Goal: Information Seeking & Learning: Learn about a topic

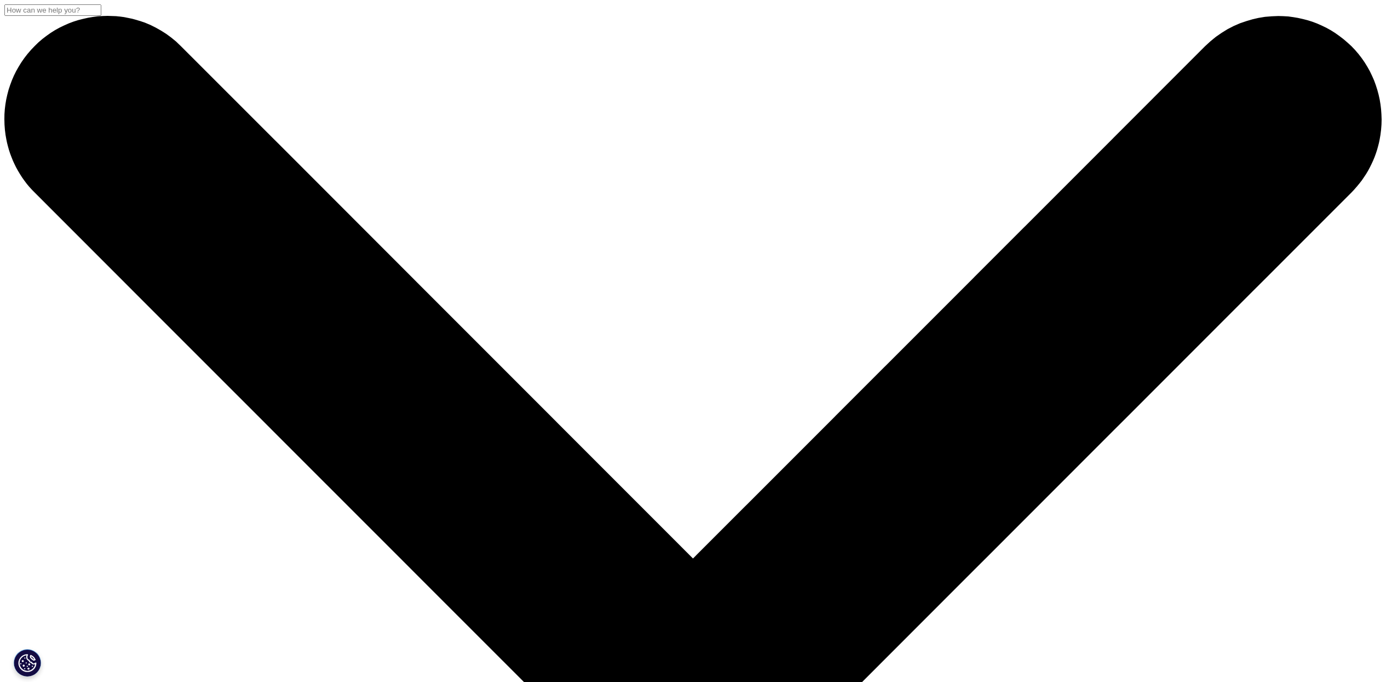
click at [101, 16] on input "Search" at bounding box center [52, 9] width 97 height 11
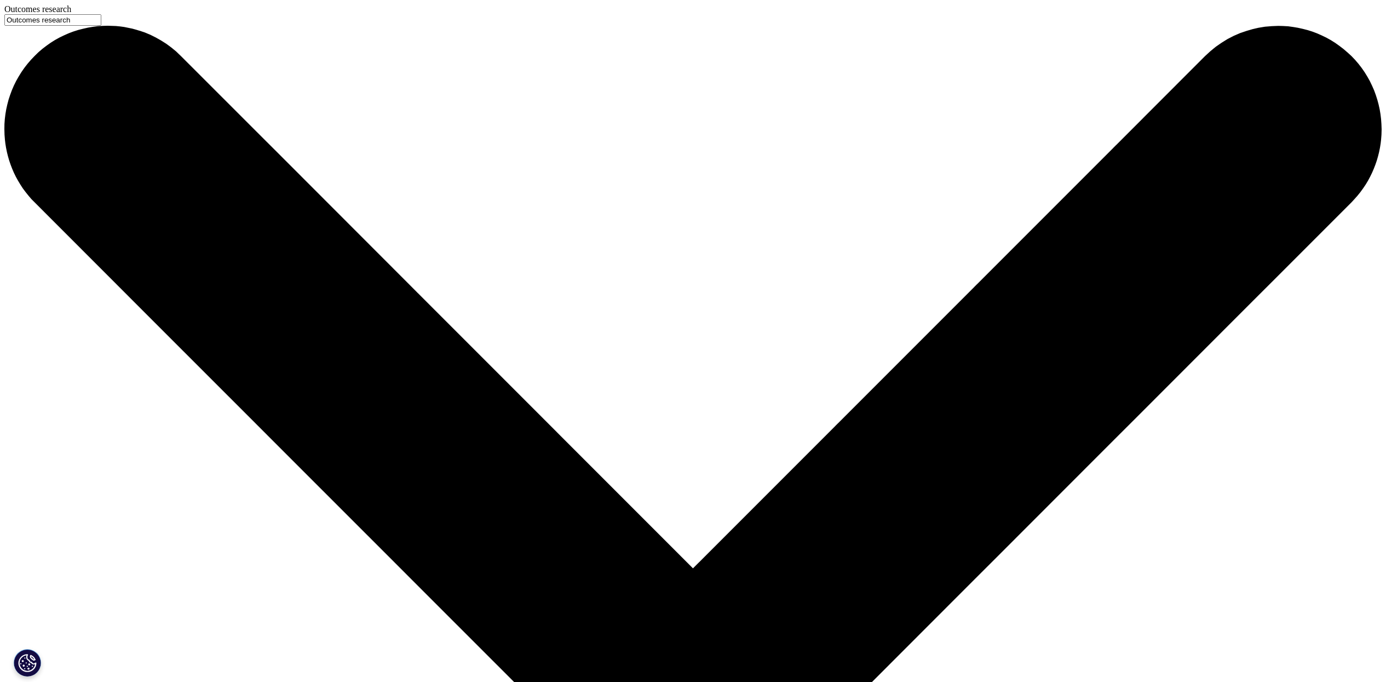
type input "Outcomes research"
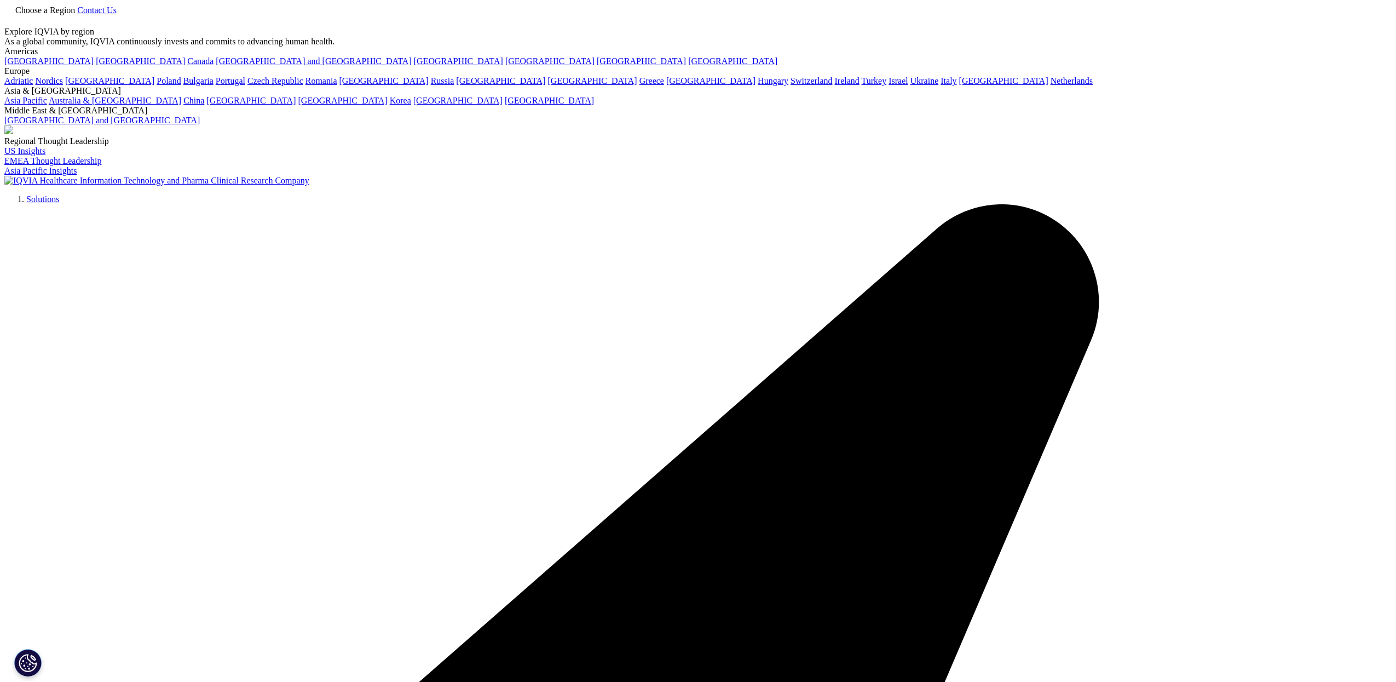
type input "Outcomes research"
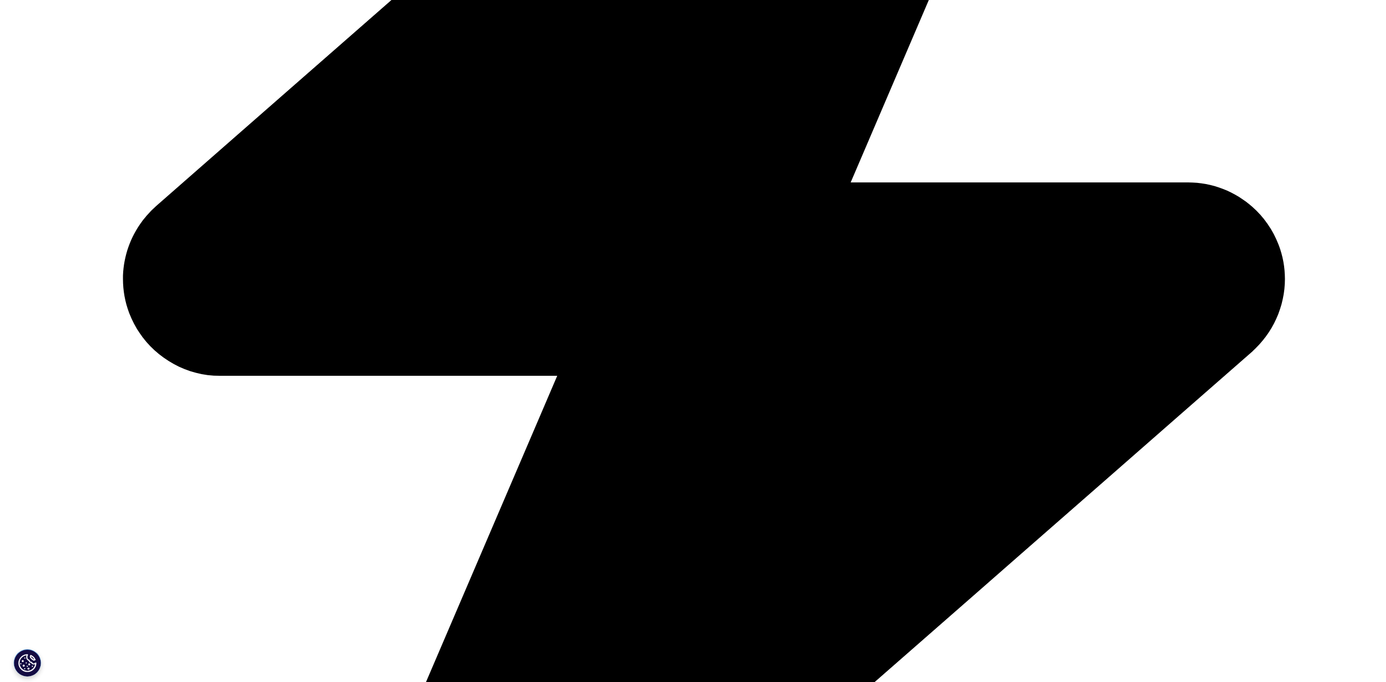
scroll to position [821, 0]
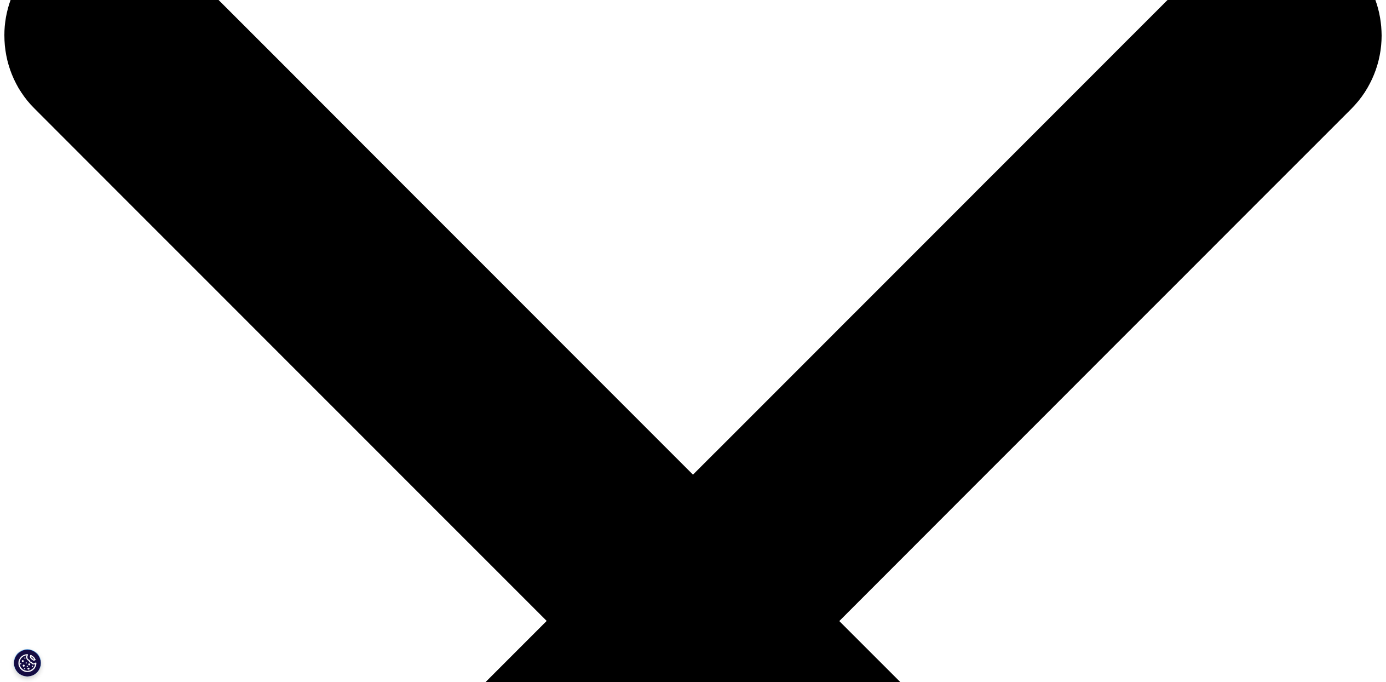
scroll to position [205, 0]
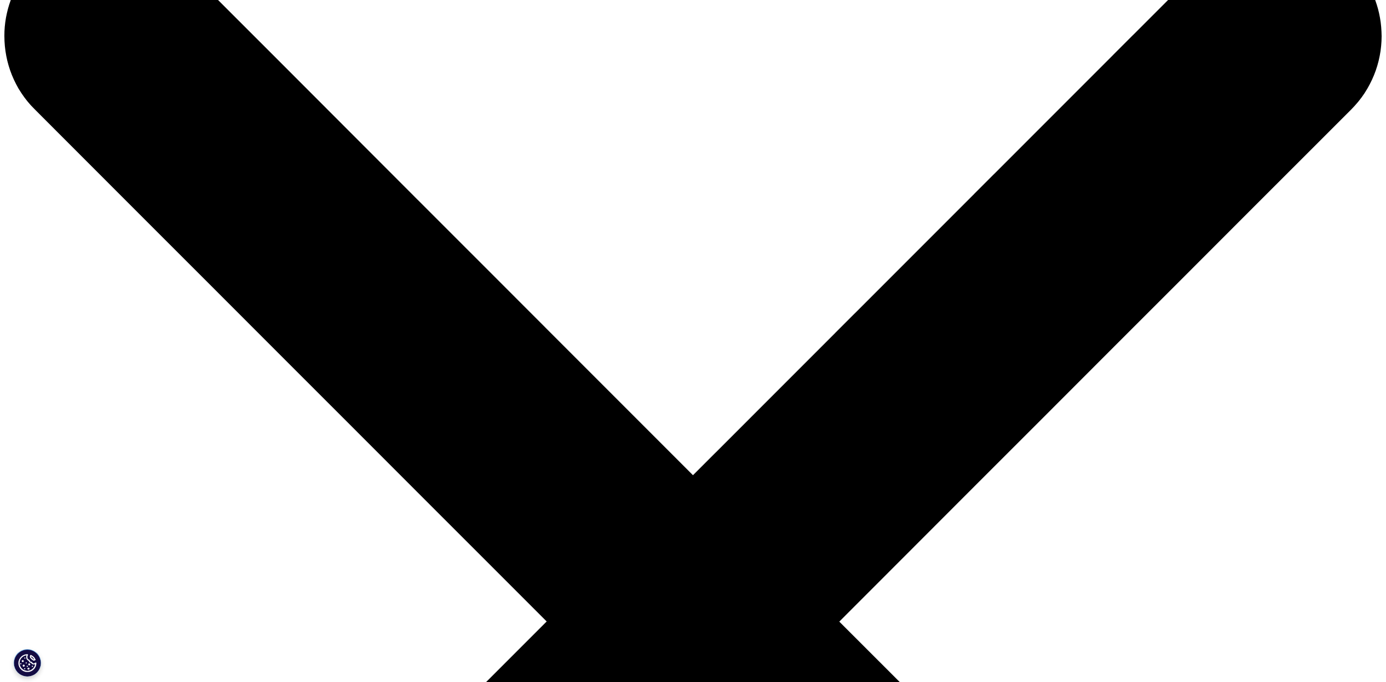
scroll to position [0, 0]
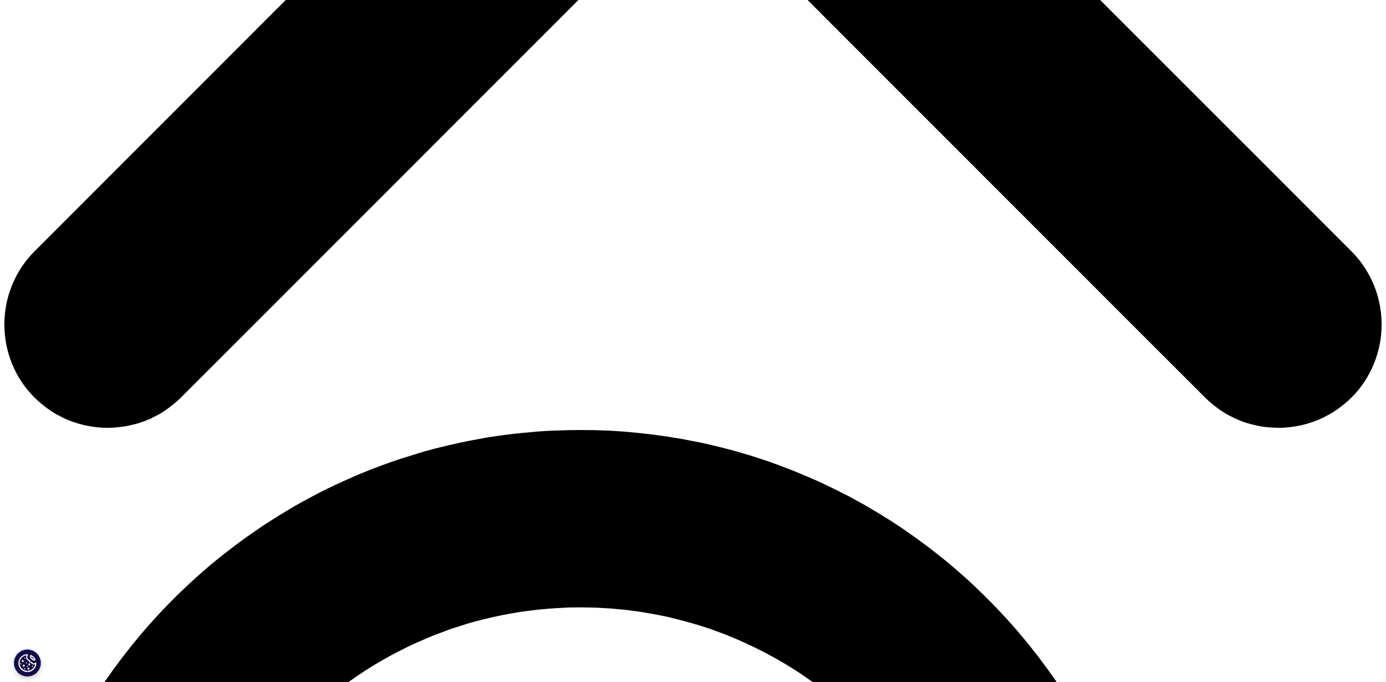
scroll to position [753, 0]
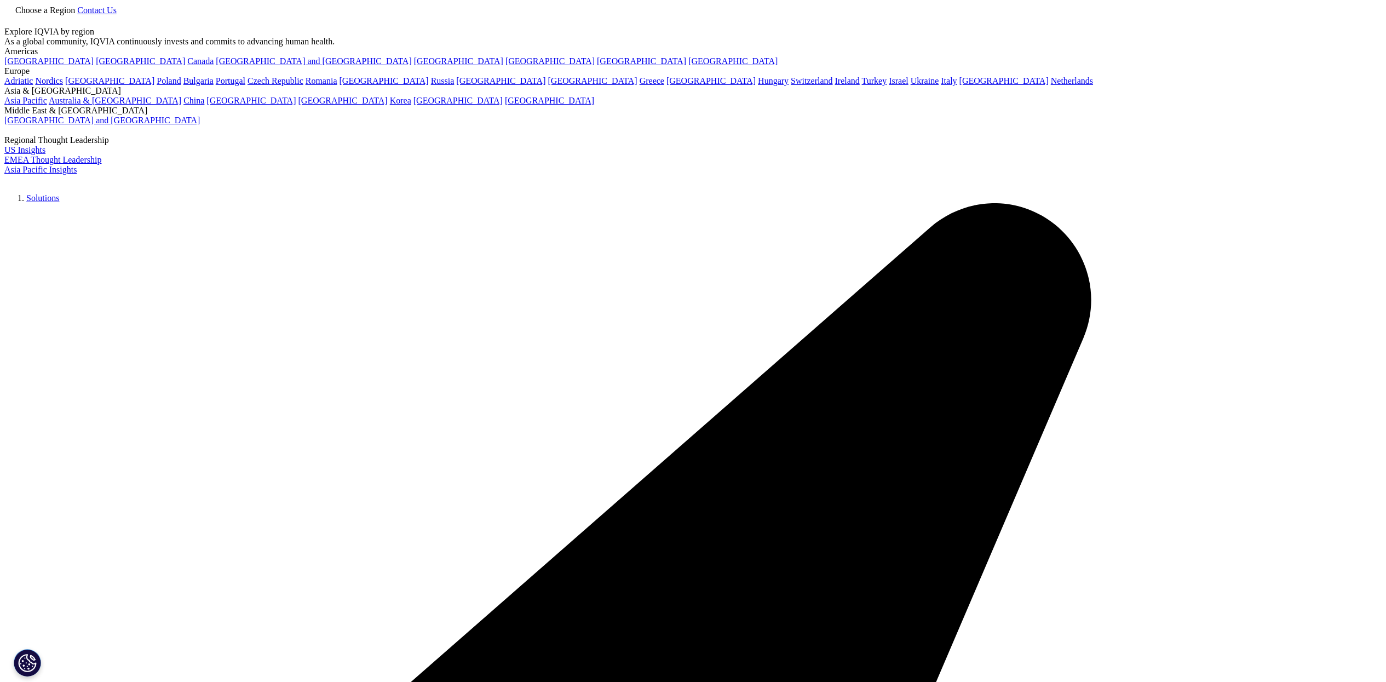
scroll to position [100, 646]
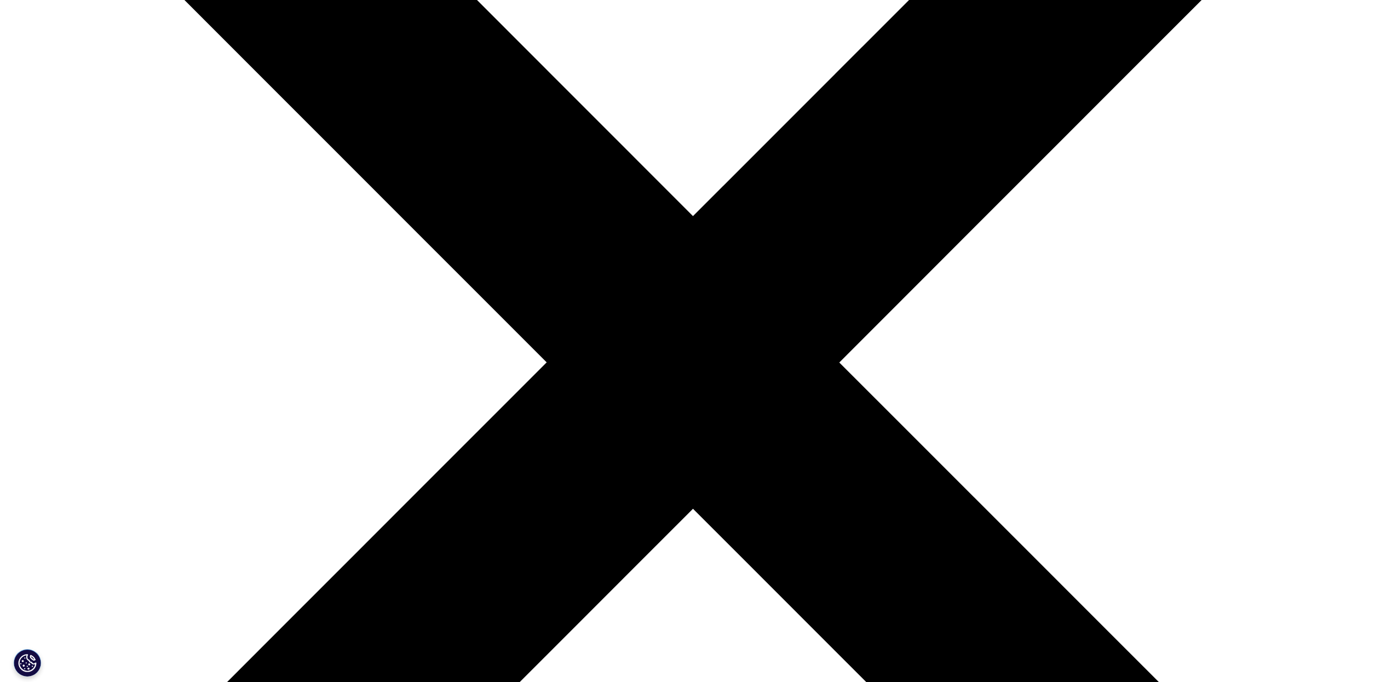
scroll to position [616, 0]
